Goal: Task Accomplishment & Management: Complete application form

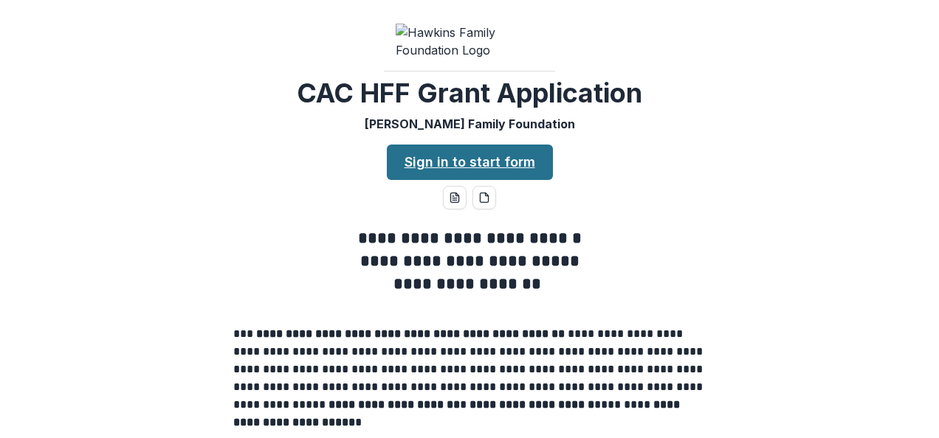
click at [446, 180] on link "Sign in to start form" at bounding box center [470, 162] width 166 height 35
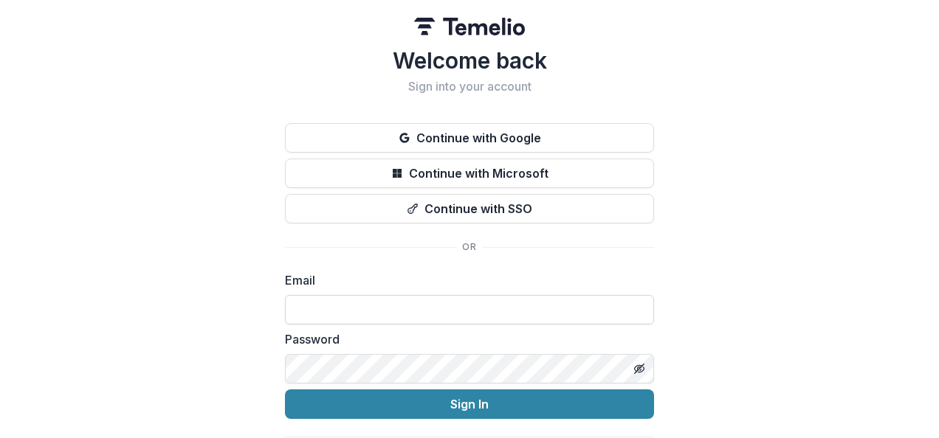
click at [314, 306] on input at bounding box center [469, 310] width 369 height 30
type input "**********"
click at [638, 367] on icon "Toggle password visibility" at bounding box center [639, 368] width 3 height 3
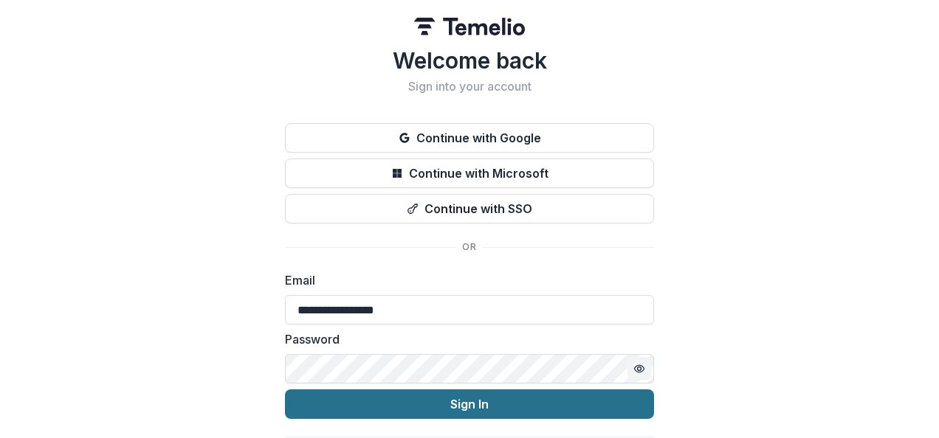
click at [471, 400] on button "Sign In" at bounding box center [469, 405] width 369 height 30
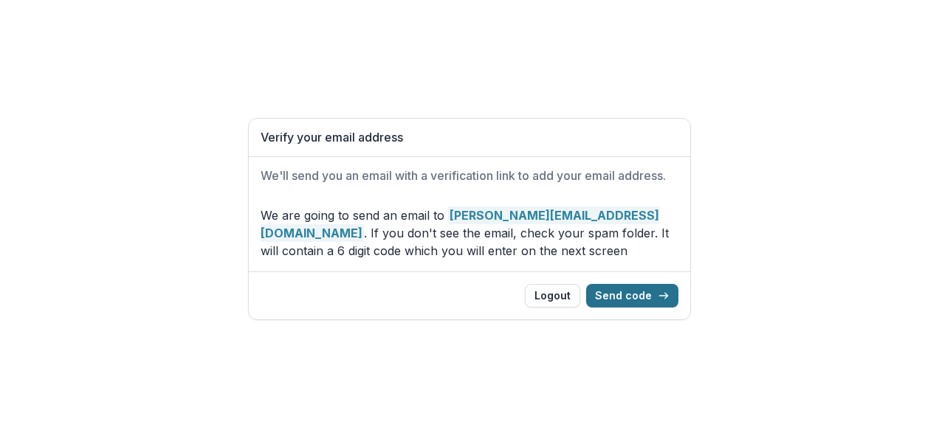
click at [629, 291] on button "Send code" at bounding box center [632, 296] width 92 height 24
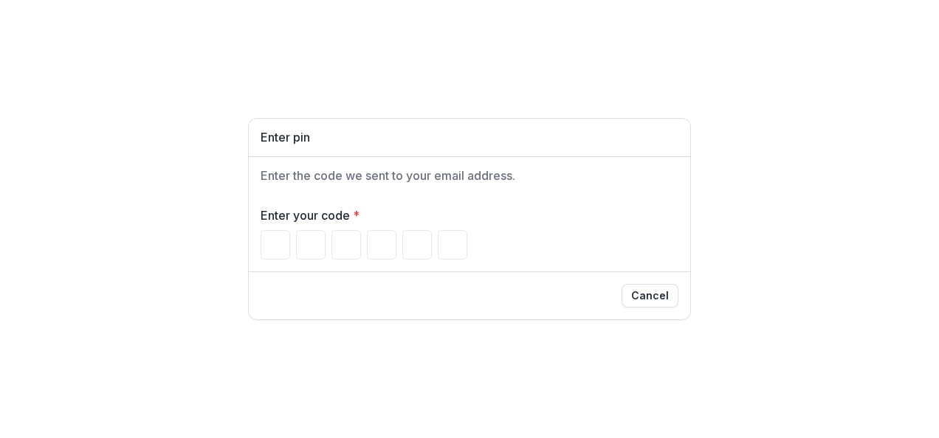
type input "*"
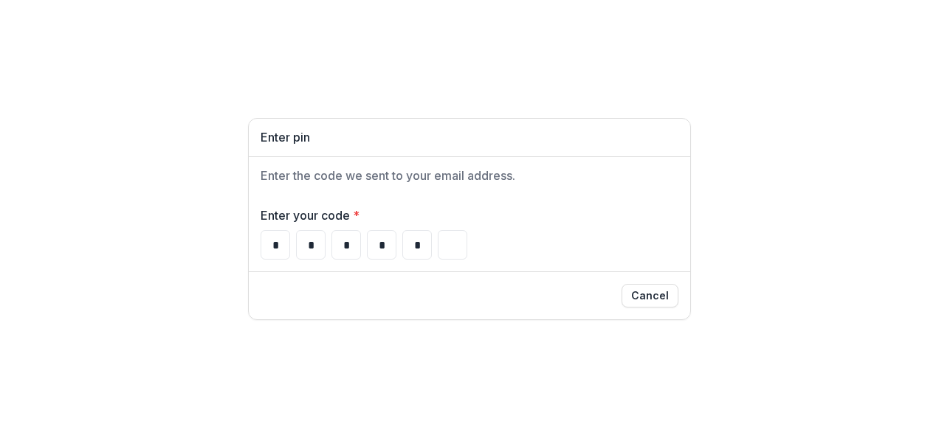
type input "*"
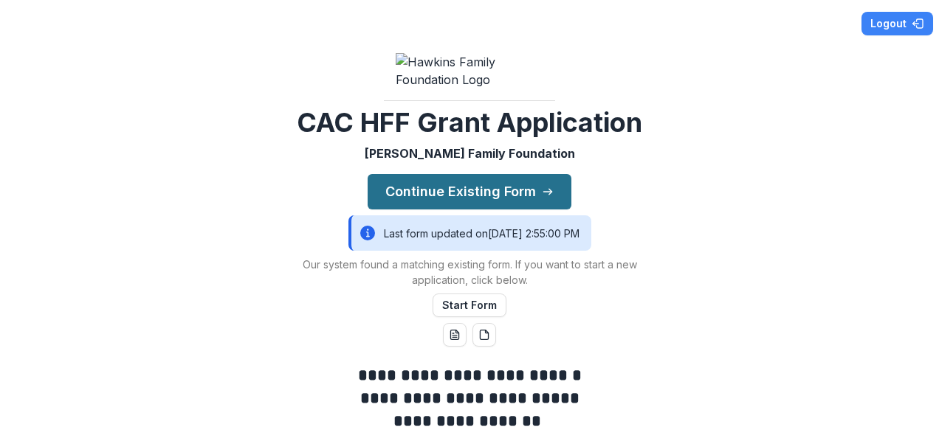
click at [465, 210] on button "Continue Existing Form" at bounding box center [469, 191] width 204 height 35
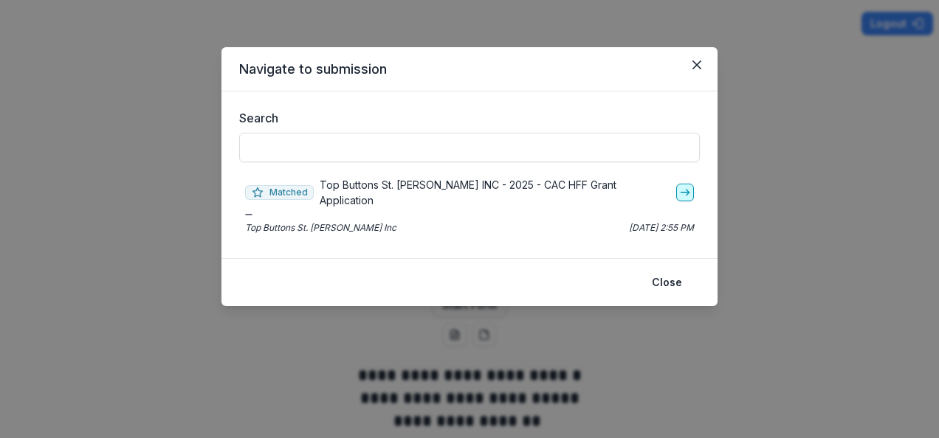
click at [681, 187] on icon "go-to" at bounding box center [685, 193] width 12 height 12
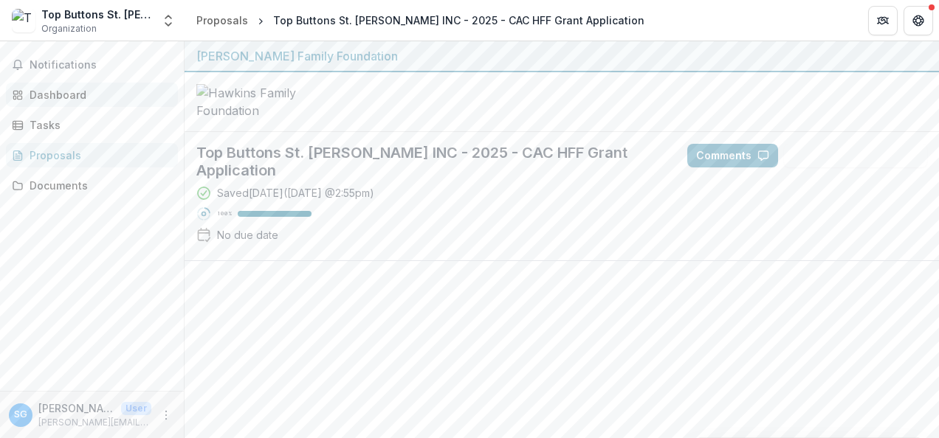
click at [59, 94] on div "Dashboard" at bounding box center [98, 94] width 137 height 15
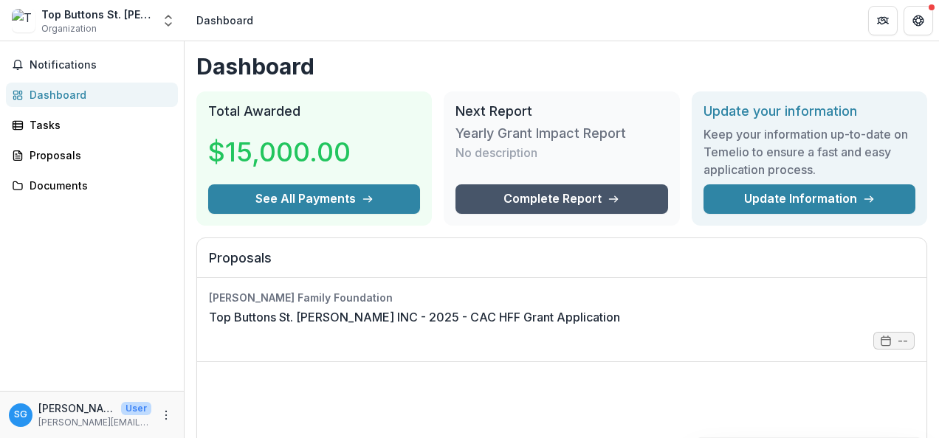
click at [570, 193] on link "Complete Report" at bounding box center [561, 199] width 212 height 30
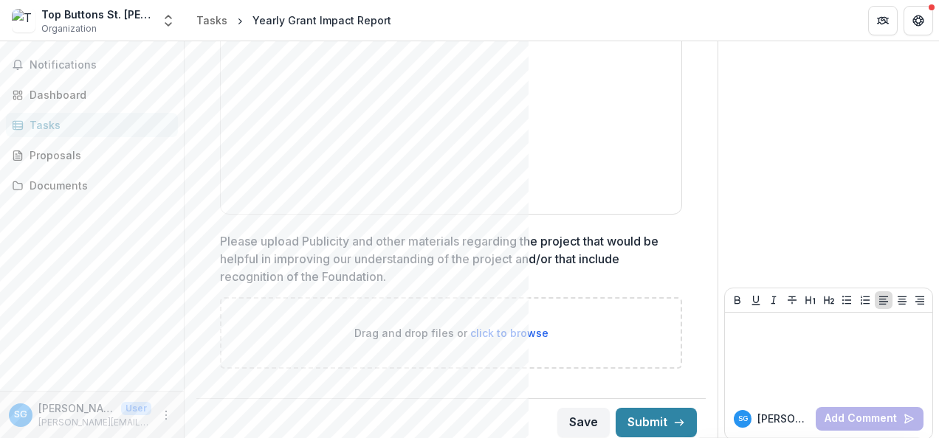
scroll to position [2064, 0]
